Goal: Task Accomplishment & Management: Use online tool/utility

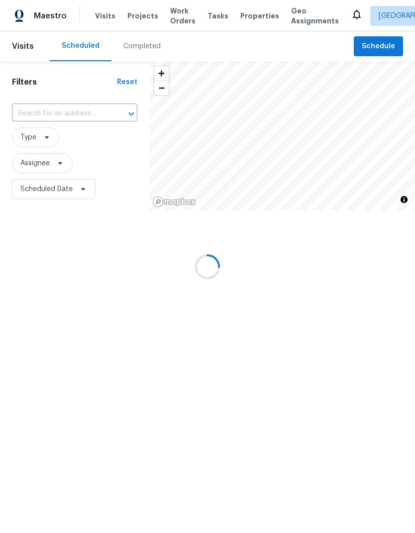
click at [40, 108] on div at bounding box center [207, 266] width 415 height 533
click at [38, 110] on div at bounding box center [207, 266] width 415 height 533
click at [36, 117] on div at bounding box center [207, 266] width 415 height 533
click at [40, 108] on div at bounding box center [207, 266] width 415 height 533
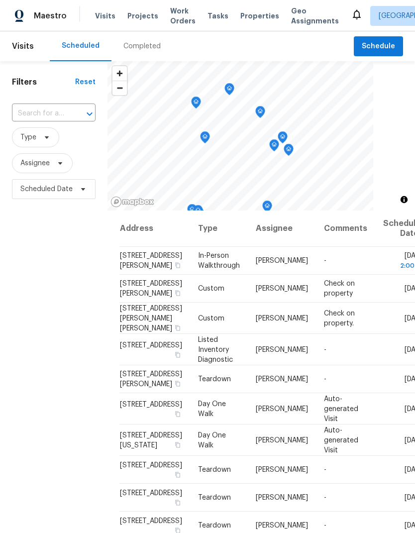
click at [43, 111] on input "text" at bounding box center [40, 113] width 56 height 15
type input "cutter"
click at [376, 45] on span "Schedule" at bounding box center [378, 46] width 33 height 12
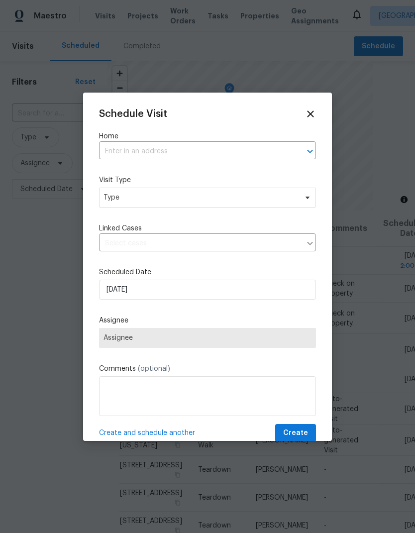
click at [123, 156] on input "text" at bounding box center [193, 151] width 189 height 15
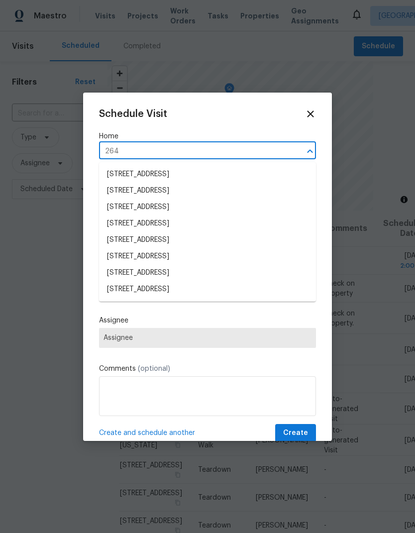
type input "2648"
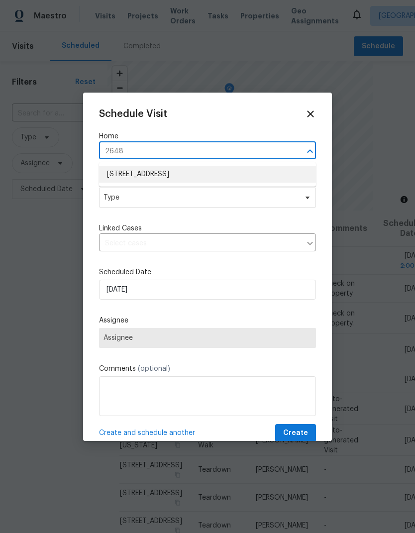
click at [115, 175] on li "[STREET_ADDRESS]" at bounding box center [207, 174] width 217 height 16
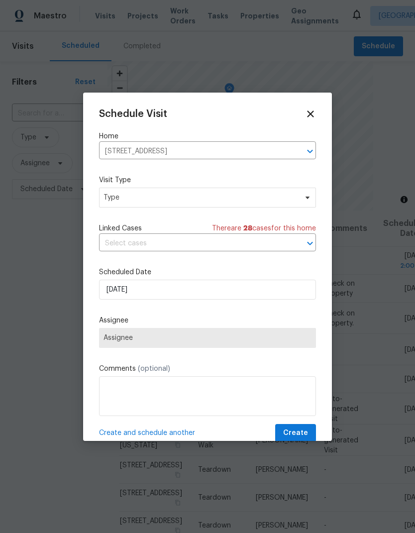
click at [107, 251] on input "text" at bounding box center [193, 243] width 189 height 15
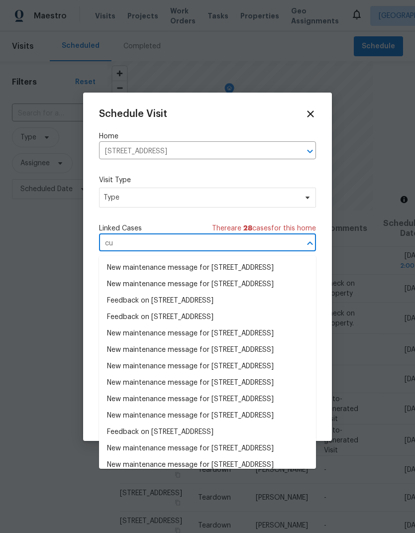
type input "c"
click at [109, 203] on span "Type" at bounding box center [201, 198] width 194 height 10
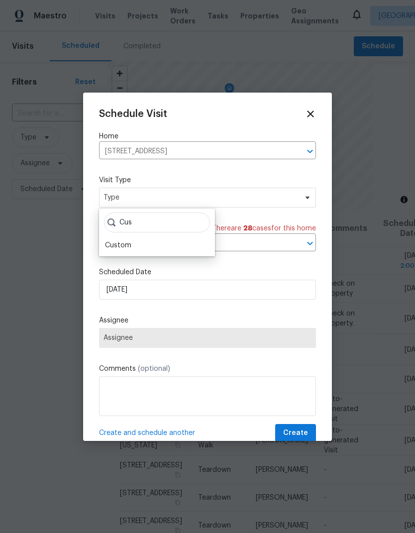
type input "Cus"
click at [109, 241] on div "Custom" at bounding box center [118, 245] width 26 height 10
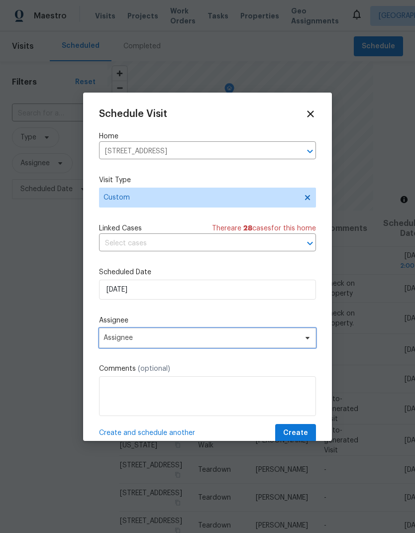
click at [113, 345] on span "Assignee" at bounding box center [207, 338] width 217 height 20
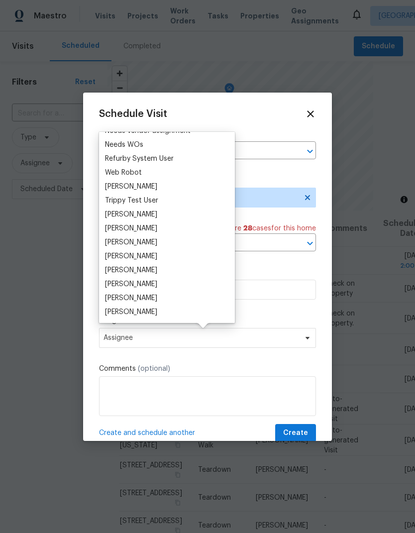
scroll to position [860, 0]
click at [101, 227] on div "[PERSON_NAME] B Prem S [PERSON_NAME] [PERSON_NAME] [PERSON_NAME] [PERSON_NAME] …" at bounding box center [167, 227] width 136 height 191
click at [110, 229] on div "[PERSON_NAME]" at bounding box center [131, 228] width 52 height 10
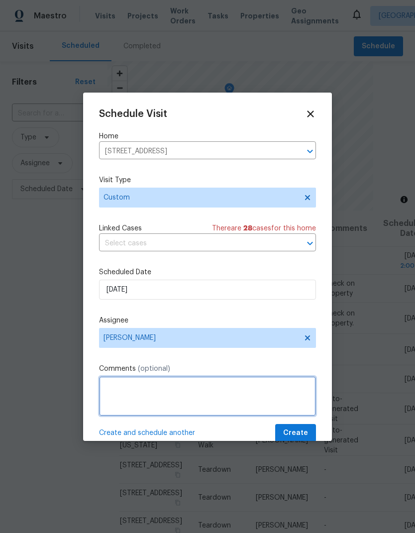
click at [108, 385] on textarea at bounding box center [207, 396] width 217 height 40
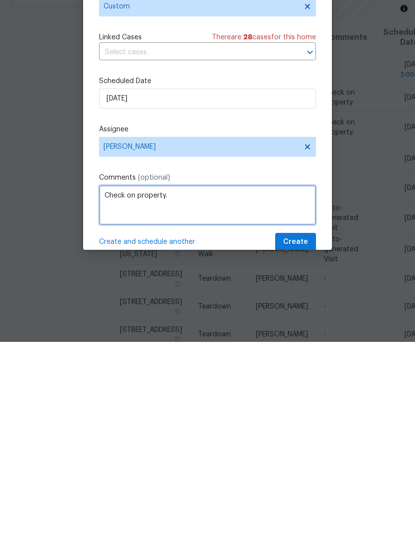
click at [292, 376] on textarea "Check on property." at bounding box center [207, 396] width 217 height 40
type textarea "Check on property."
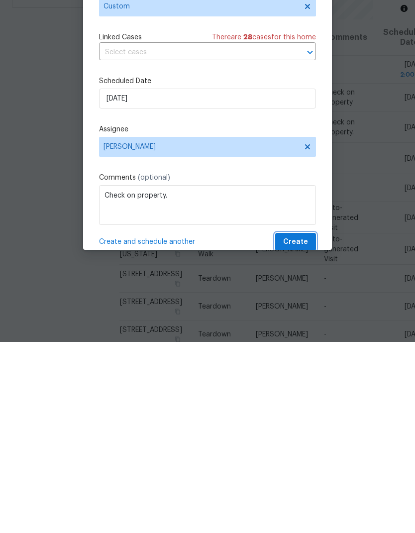
click at [289, 427] on span "Create" at bounding box center [295, 433] width 25 height 12
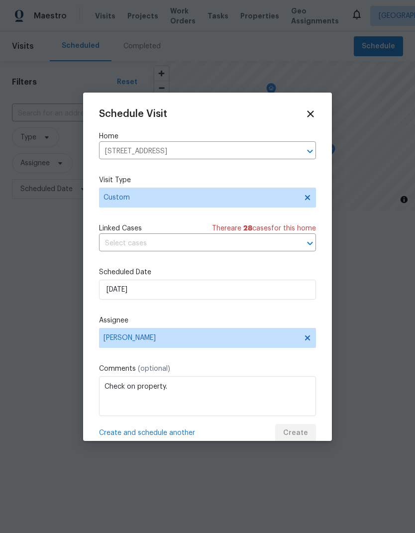
scroll to position [0, 0]
